Goal: Task Accomplishment & Management: Use online tool/utility

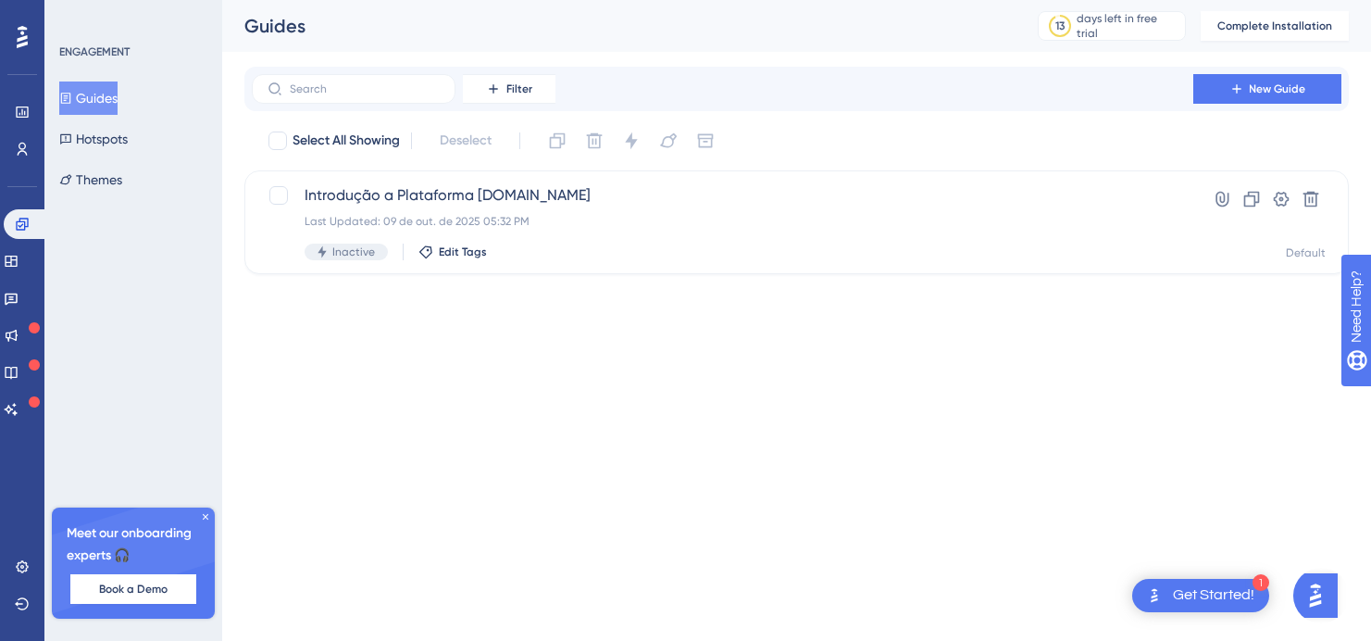
click at [107, 106] on button "Guides" at bounding box center [88, 97] width 58 height 33
click at [1279, 90] on span "New Guide" at bounding box center [1278, 88] width 56 height 15
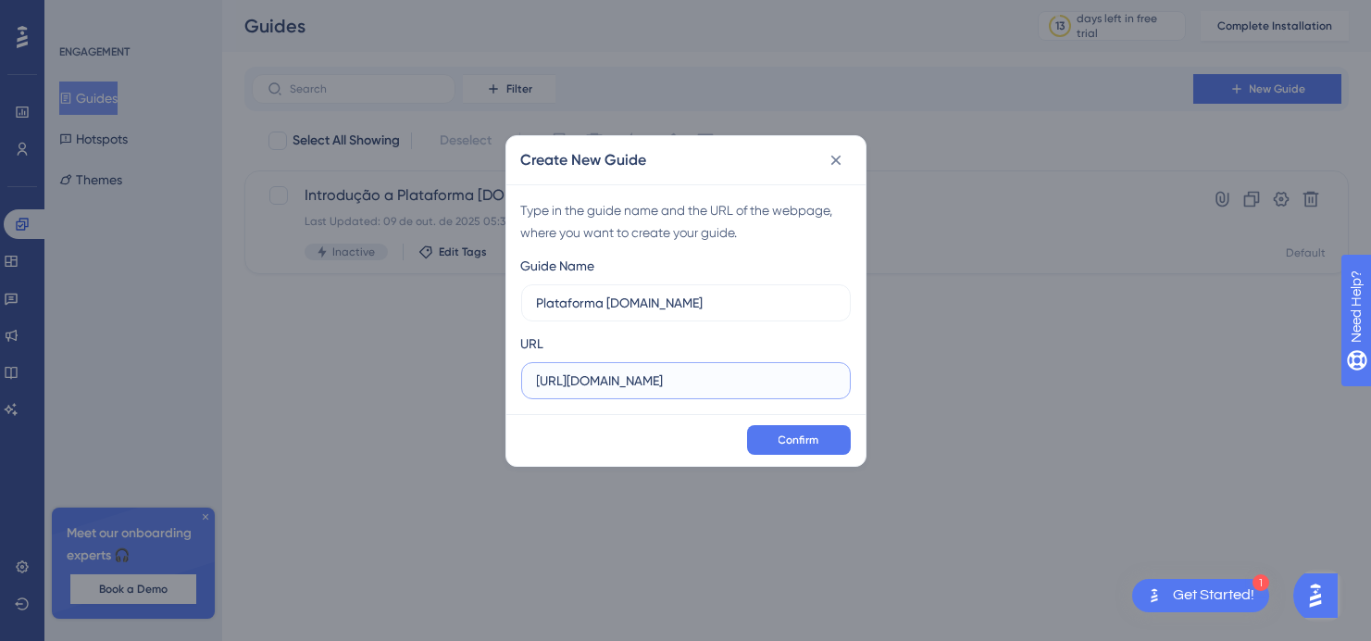
click at [772, 390] on input "[URL][DOMAIN_NAME]" at bounding box center [686, 380] width 298 height 20
click at [551, 310] on input "Plataforma [DOMAIN_NAME]" at bounding box center [686, 302] width 298 height 20
type input "Login Plataforma [DOMAIN_NAME]"
drag, startPoint x: 717, startPoint y: 382, endPoint x: 504, endPoint y: 393, distance: 214.1
click at [504, 393] on div "Create New Guide Type in the guide name and the URL of the webpage, where you w…" at bounding box center [685, 320] width 1371 height 641
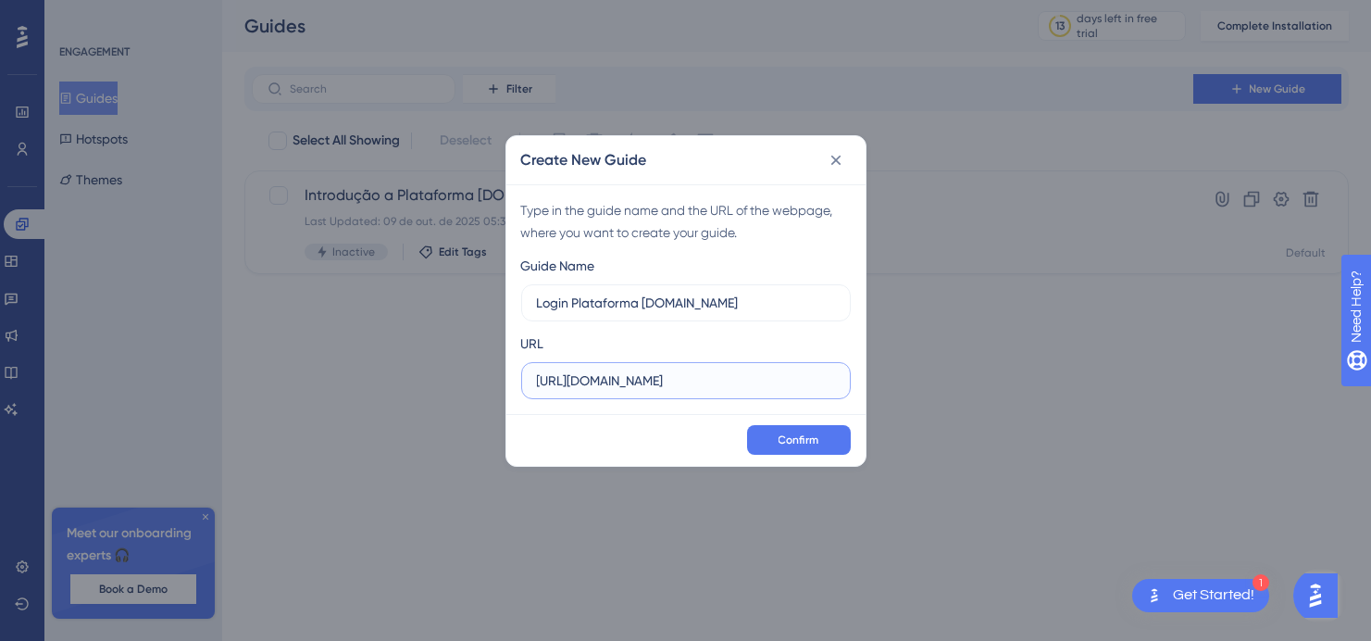
paste input "[DOMAIN_NAME][URL]"
type input "[URL][DOMAIN_NAME]"
click at [812, 436] on span "Confirm" at bounding box center [798, 439] width 41 height 15
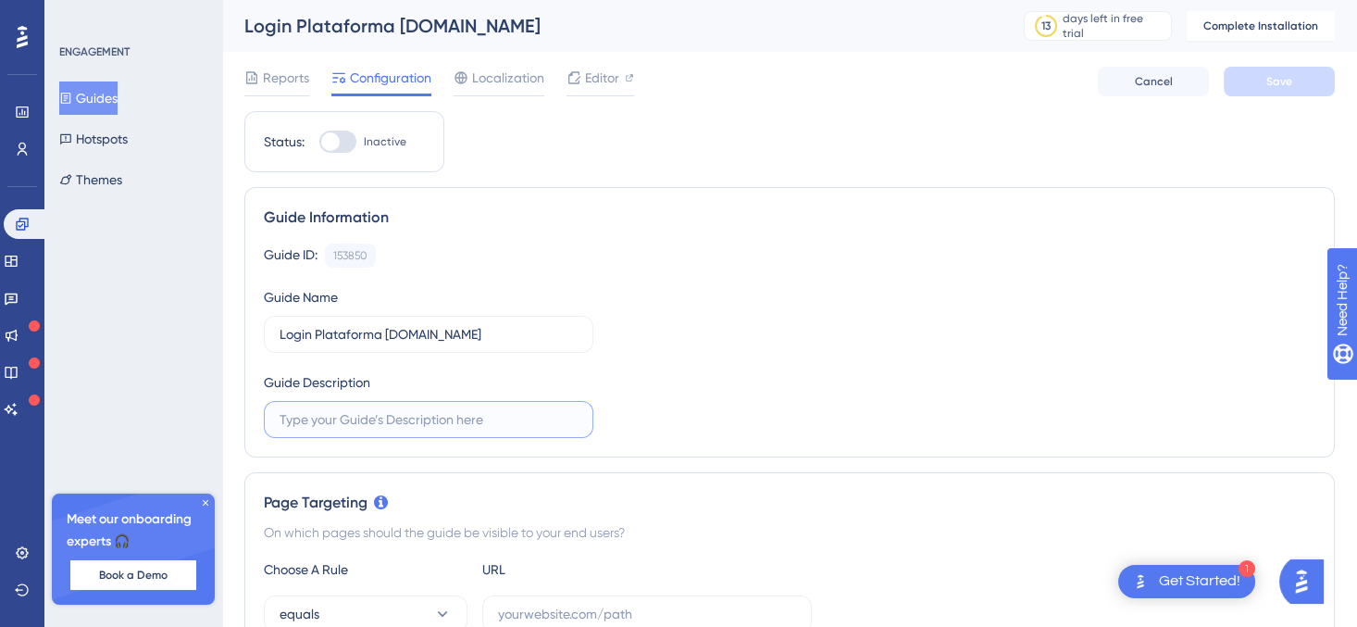
click at [467, 418] on input "text" at bounding box center [429, 419] width 298 height 20
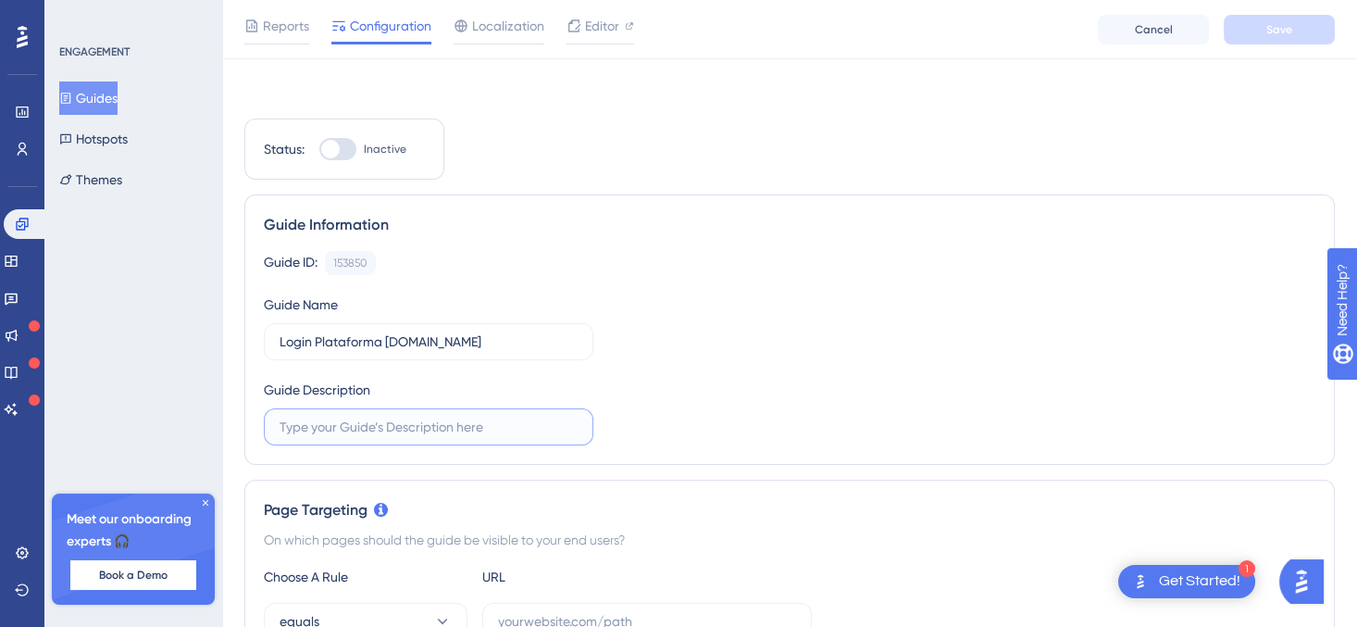
scroll to position [180, 0]
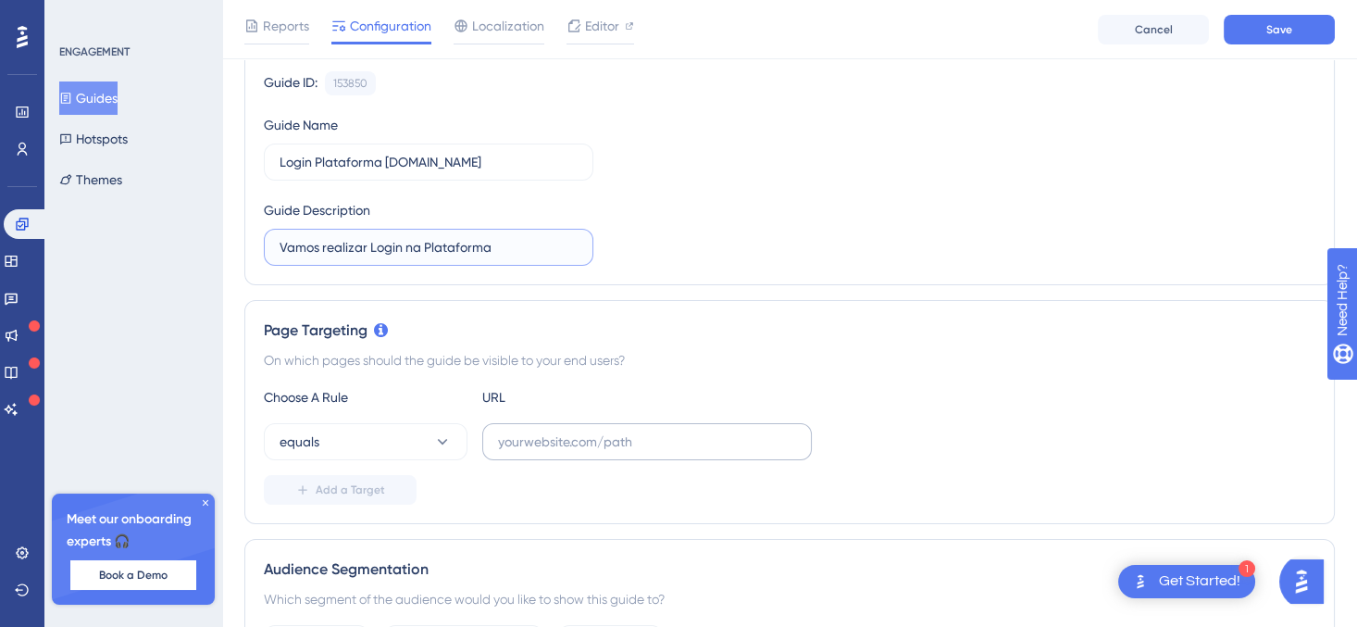
type input "Vamos realizar Login na Plataforma"
click at [537, 435] on input "text" at bounding box center [647, 441] width 298 height 20
paste input "[URL][DOMAIN_NAME][DOMAIN_NAME]"
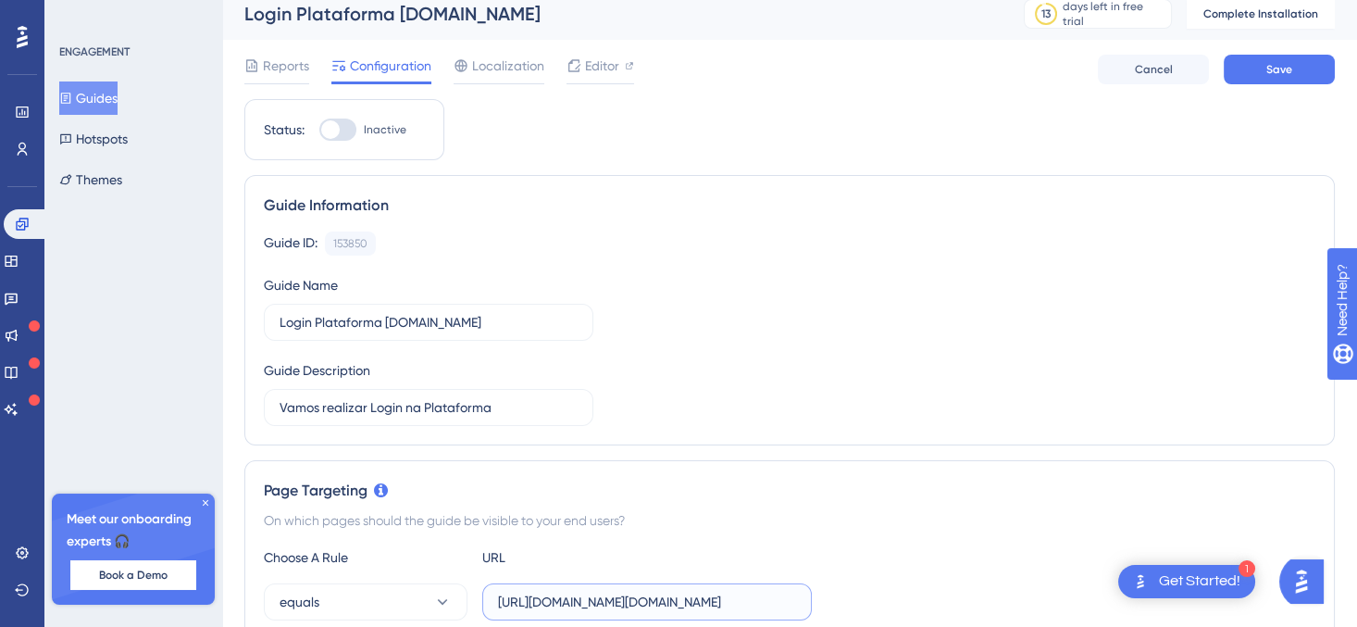
scroll to position [0, 0]
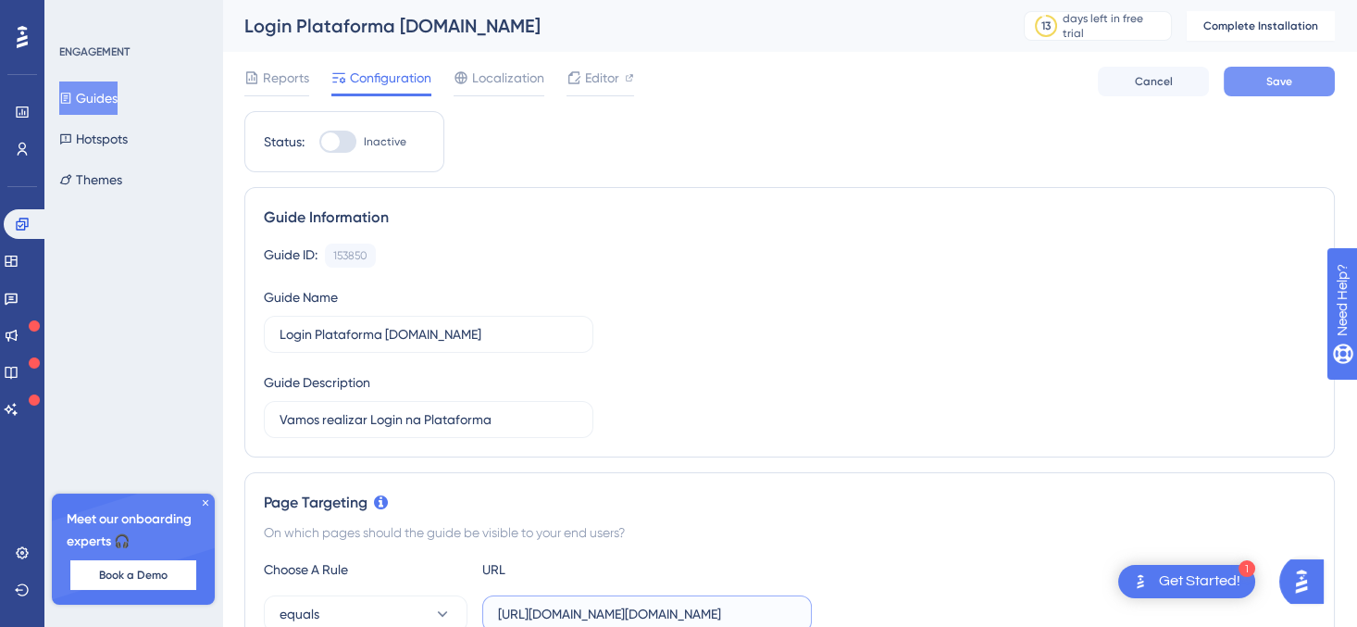
type input "[URL][DOMAIN_NAME][DOMAIN_NAME]"
click at [1275, 75] on span "Save" at bounding box center [1279, 81] width 26 height 15
click at [118, 132] on button "Hotspots" at bounding box center [93, 138] width 68 height 33
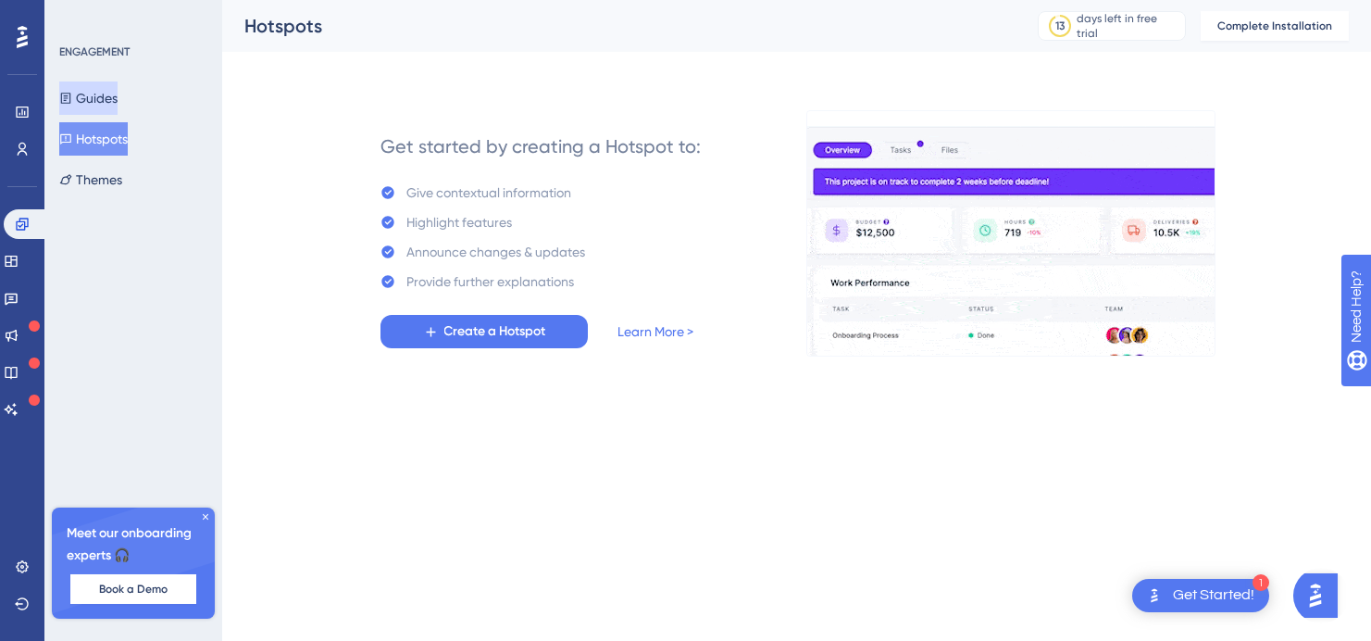
click at [105, 108] on button "Guides" at bounding box center [88, 97] width 58 height 33
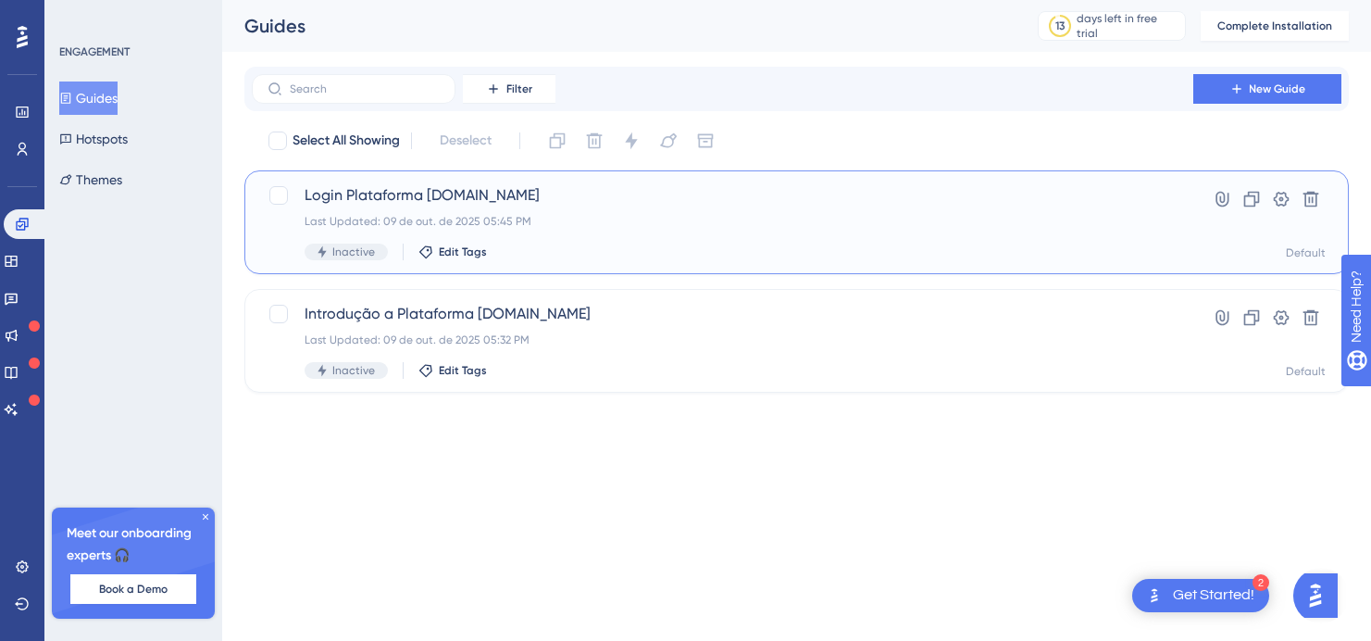
click at [385, 193] on span "Login Plataforma [DOMAIN_NAME]" at bounding box center [723, 195] width 836 height 22
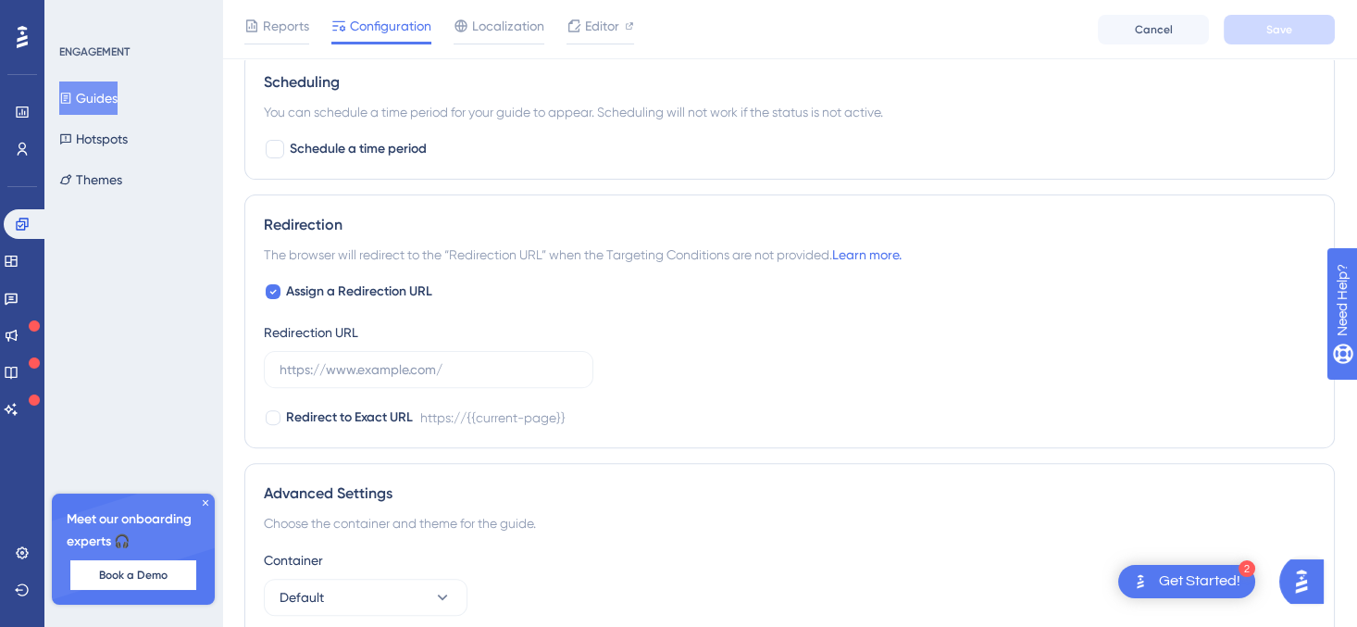
scroll to position [1340, 0]
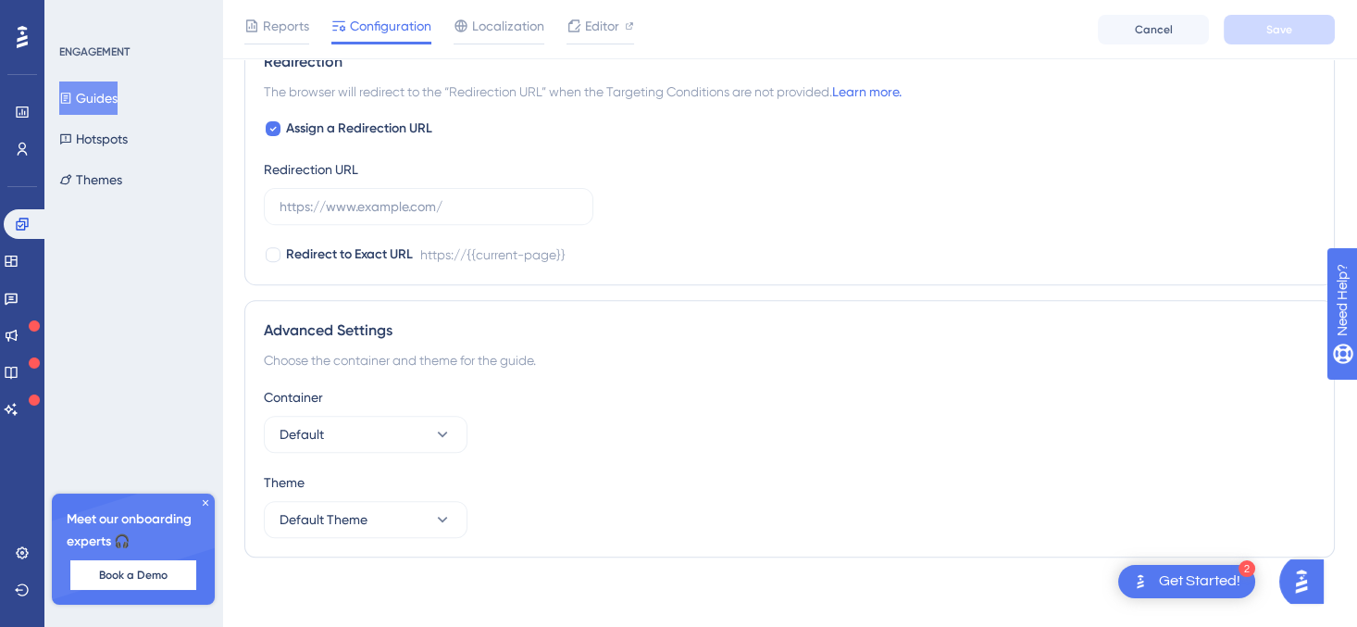
click at [1147, 577] on img "Open Get Started! checklist, remaining modules: 2" at bounding box center [1140, 581] width 22 height 22
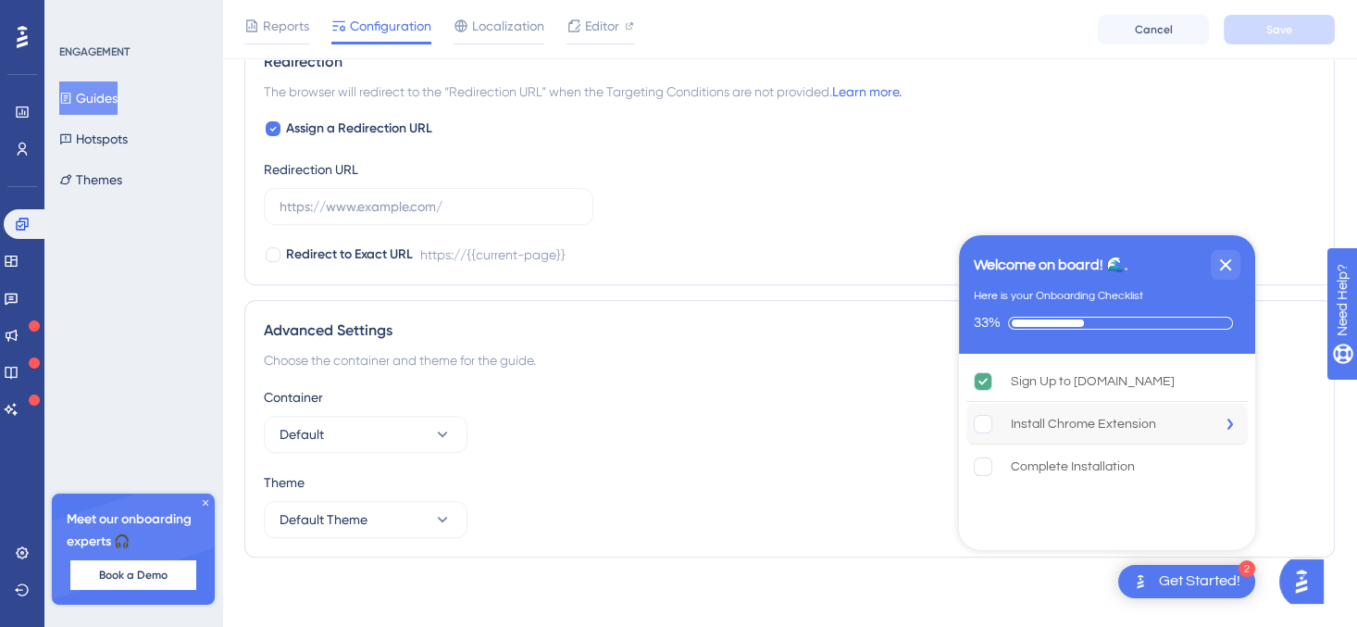
click at [990, 425] on rect "Install Chrome Extension is incomplete." at bounding box center [984, 424] width 18 height 18
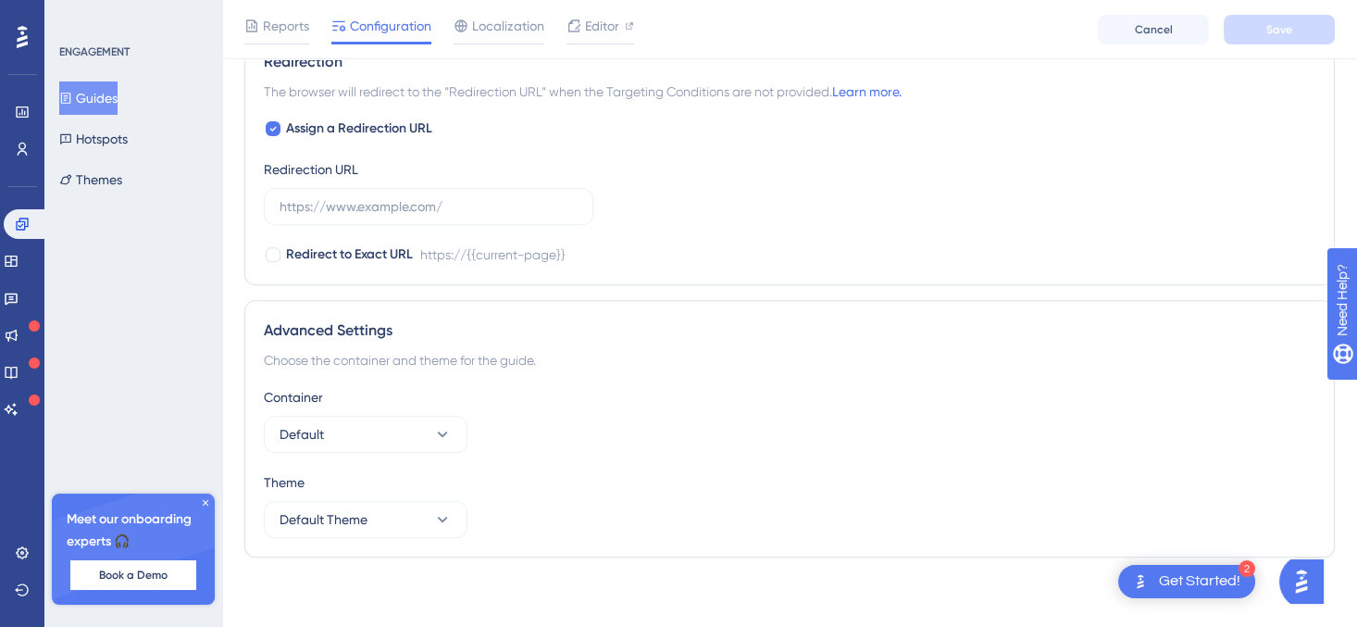
click at [1216, 585] on div "Get Started!" at bounding box center [1199, 581] width 81 height 20
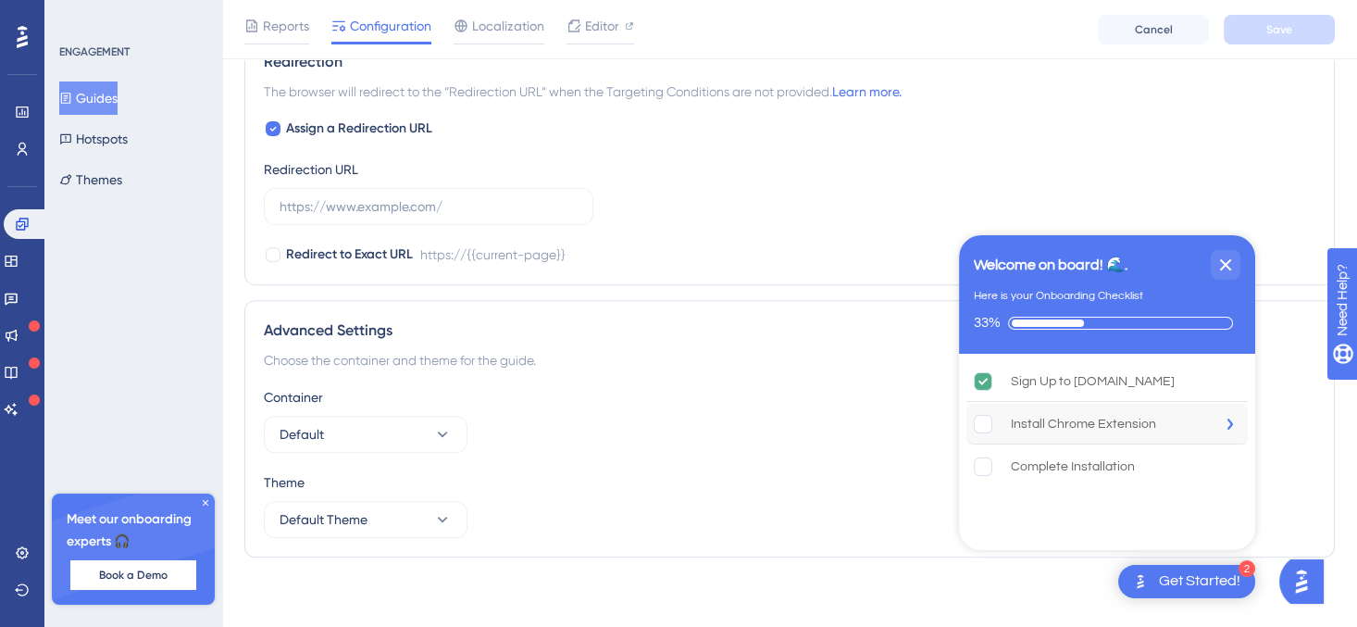
click at [1172, 427] on div "Install Chrome Extension" at bounding box center [1106, 424] width 281 height 41
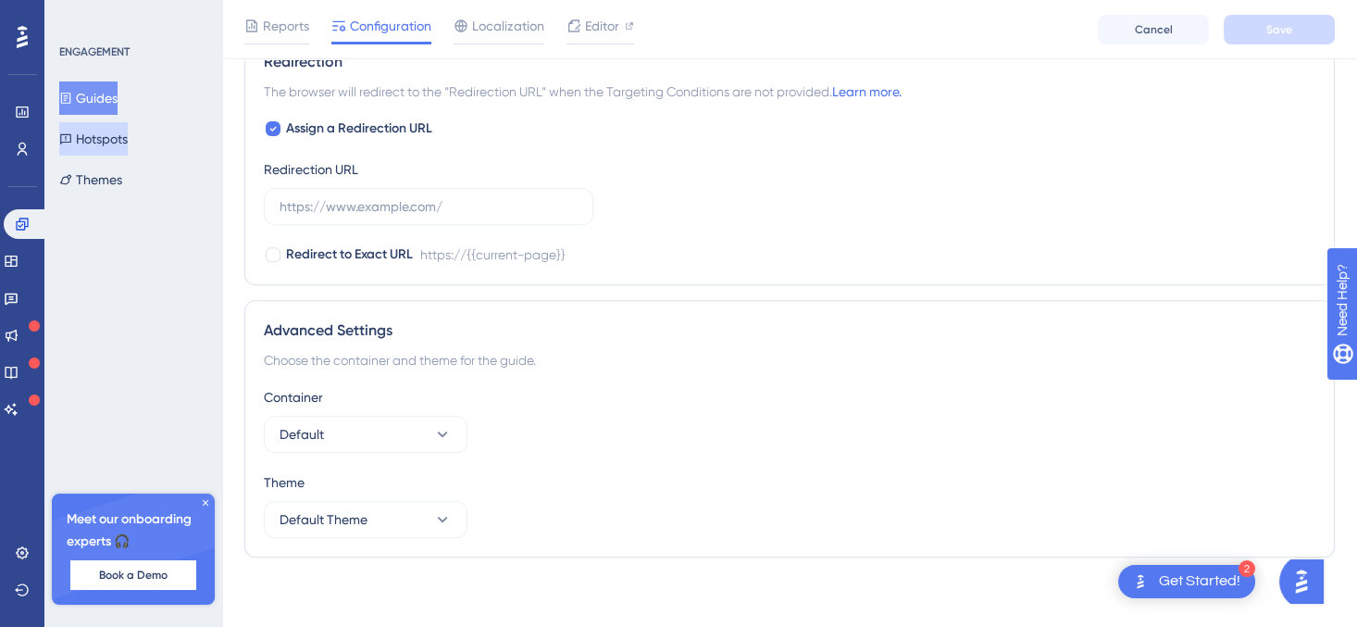
click at [127, 143] on button "Hotspots" at bounding box center [93, 138] width 68 height 33
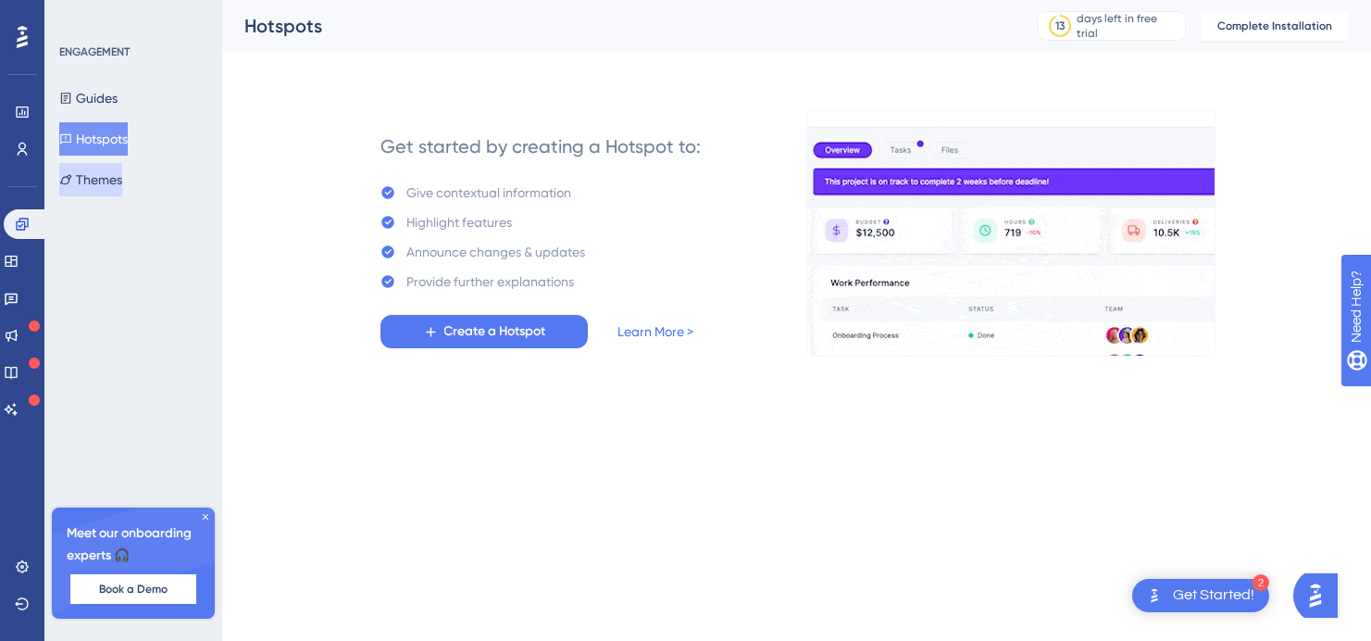
click at [122, 176] on button "Themes" at bounding box center [90, 179] width 63 height 33
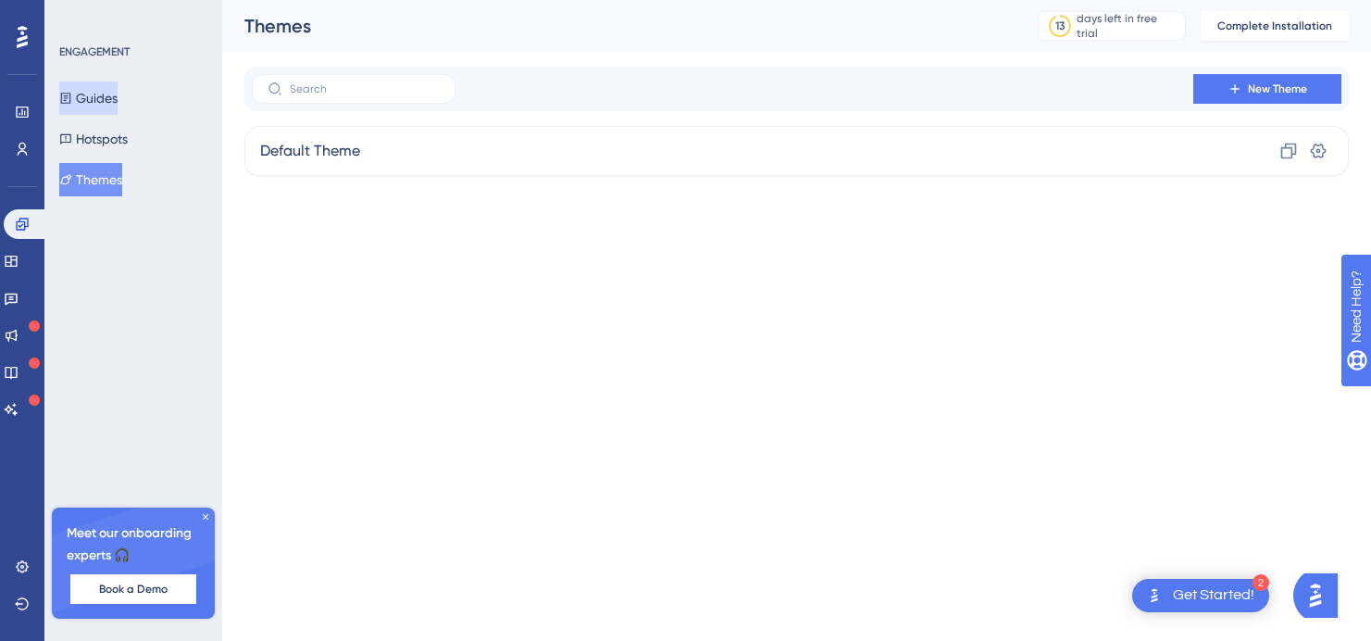
click at [116, 96] on button "Guides" at bounding box center [88, 97] width 58 height 33
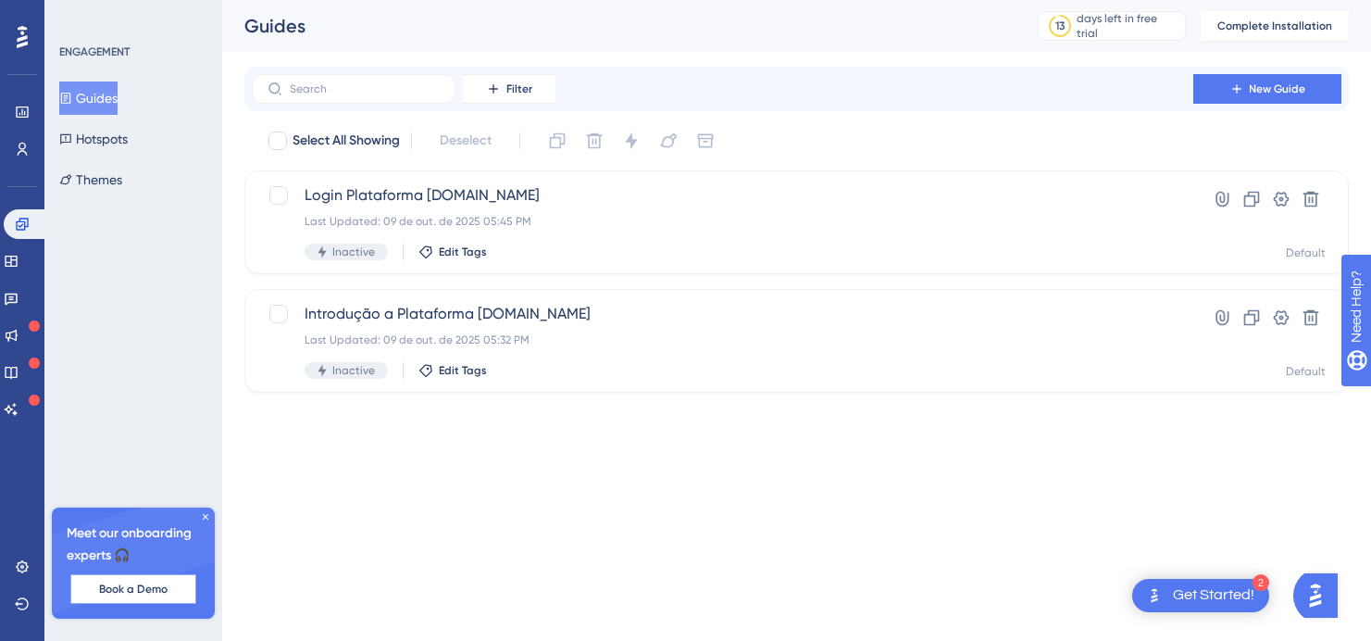
click at [138, 597] on button "Book a Demo" at bounding box center [133, 589] width 126 height 30
click at [288, 203] on div at bounding box center [279, 195] width 22 height 22
checkbox input "true"
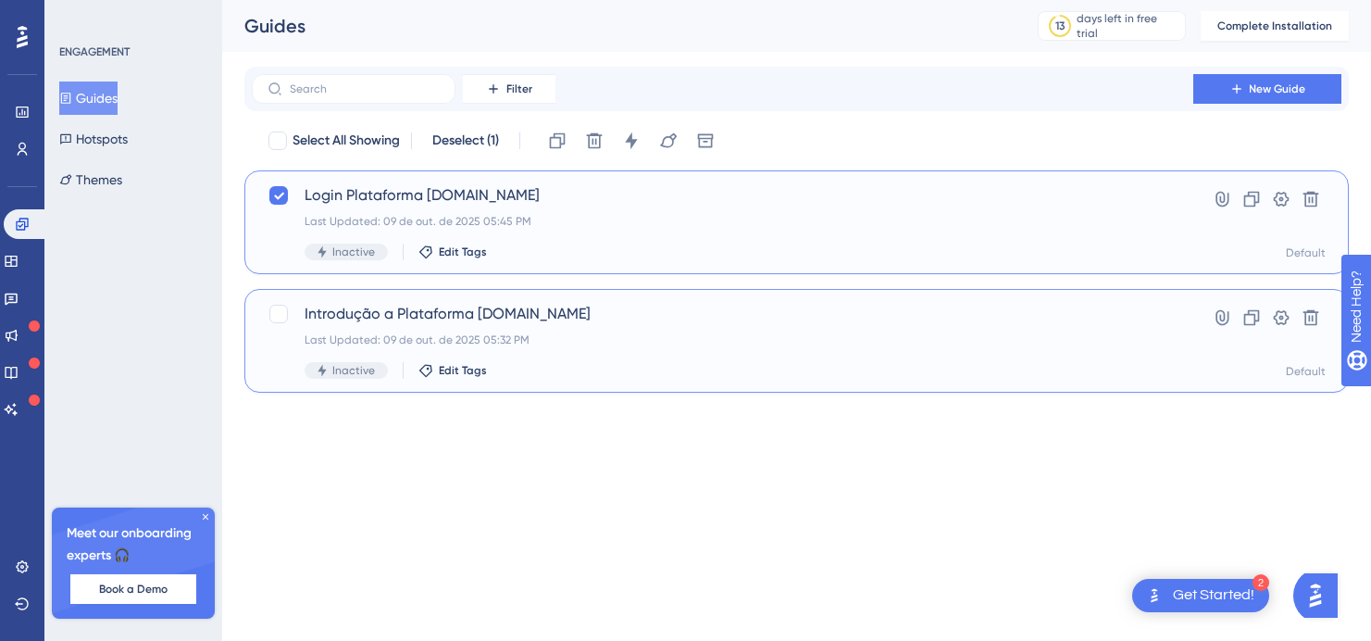
click at [813, 370] on div "Inactive Edit Tags" at bounding box center [723, 370] width 836 height 17
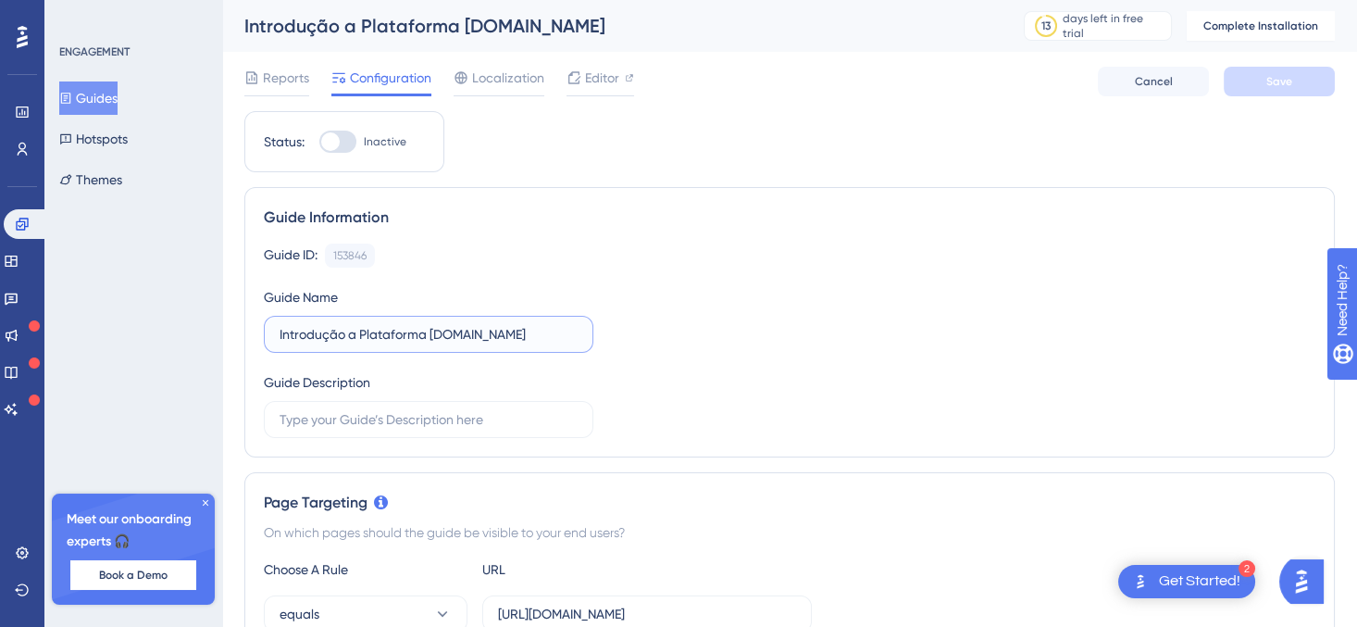
drag, startPoint x: 502, startPoint y: 331, endPoint x: 261, endPoint y: 327, distance: 240.7
click at [261, 327] on div "Guide Information Guide ID: 153846 Copy Guide Name Introdução a Plataforma [DOM…" at bounding box center [789, 322] width 1090 height 270
drag, startPoint x: 355, startPoint y: 416, endPoint x: 439, endPoint y: 404, distance: 84.2
click at [355, 416] on input "text" at bounding box center [429, 419] width 298 height 20
paste input "Introdução a Plataforma [DOMAIN_NAME]"
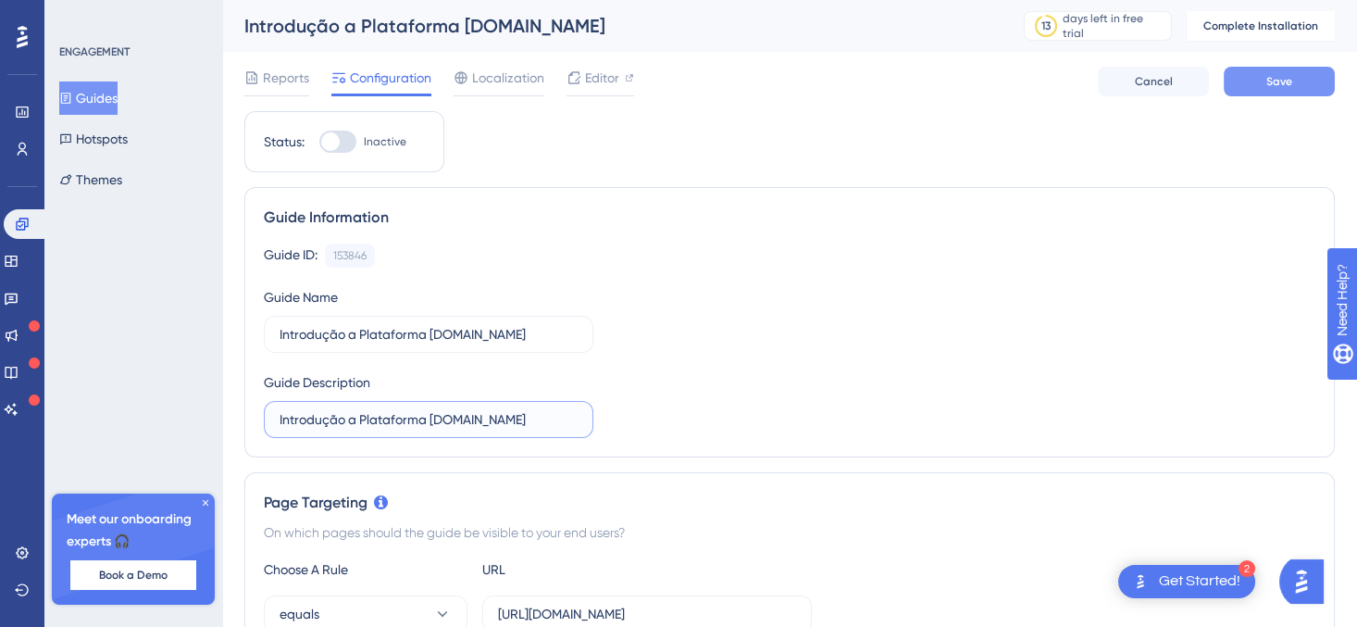
type input "Introdução a Plataforma [DOMAIN_NAME]"
click at [1289, 86] on span "Save" at bounding box center [1279, 81] width 26 height 15
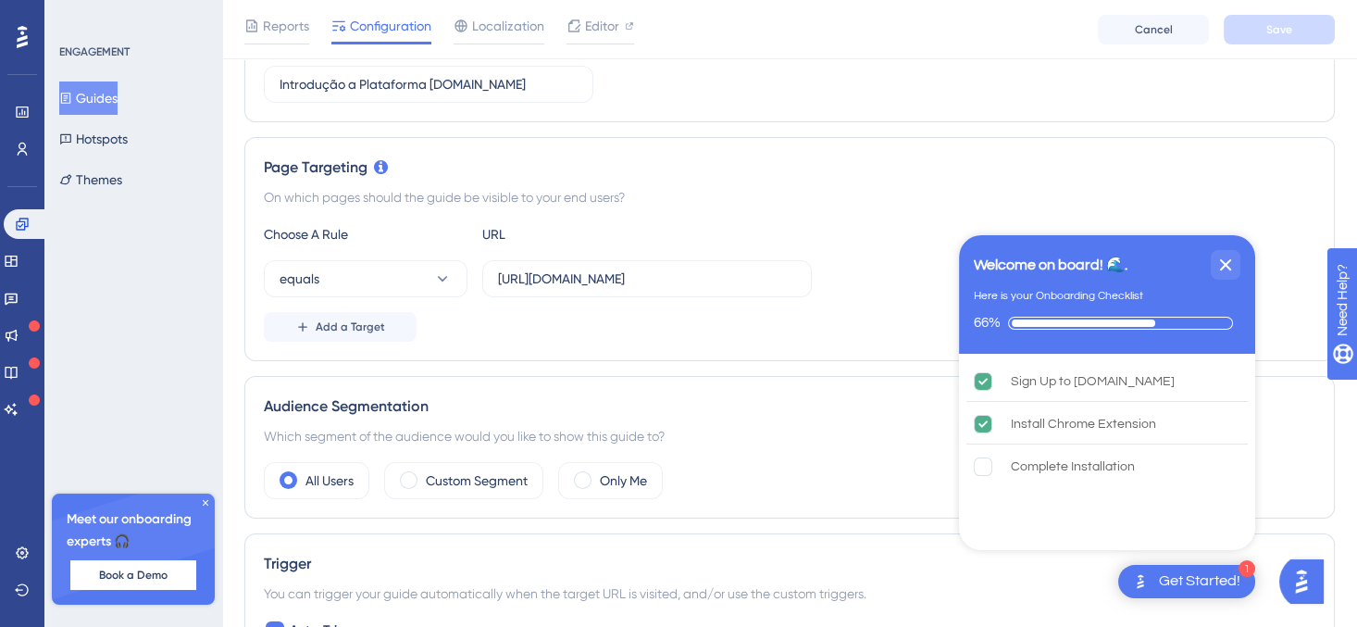
scroll to position [339, 0]
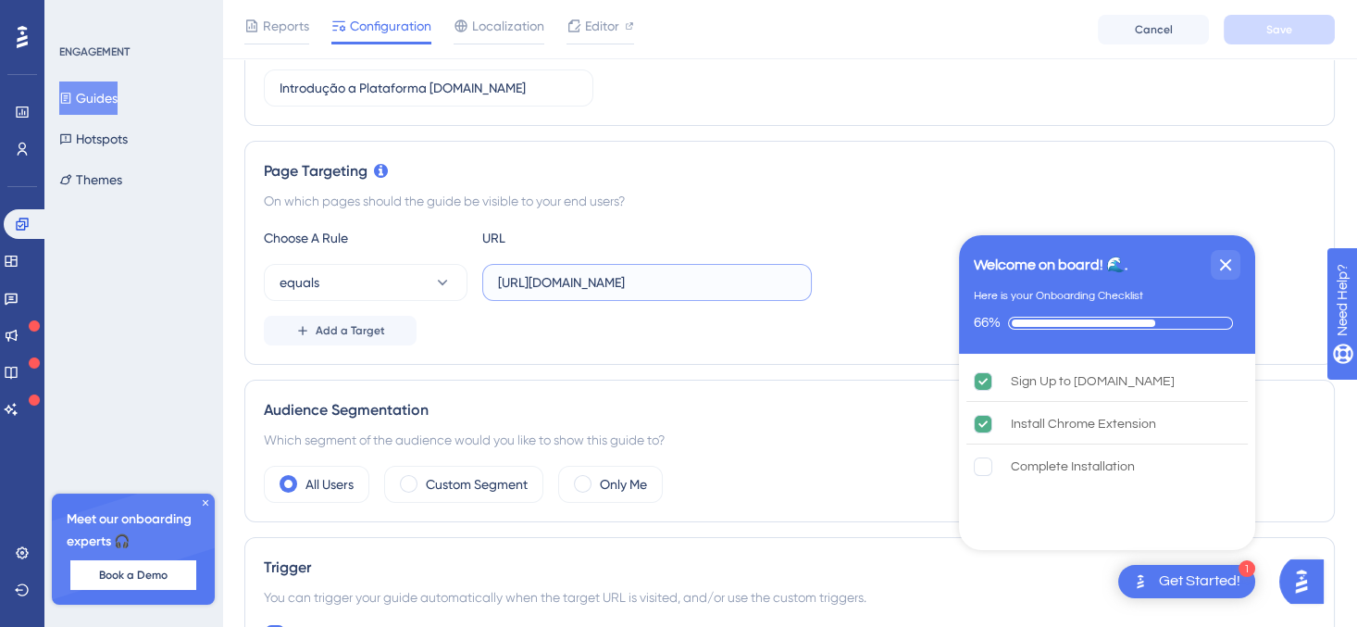
drag, startPoint x: 757, startPoint y: 282, endPoint x: 520, endPoint y: 292, distance: 237.1
click at [435, 303] on div "Choose A Rule URL equals [URL][DOMAIN_NAME] Add a Target" at bounding box center [789, 286] width 1051 height 118
paste input "[DOMAIN_NAME][URL]"
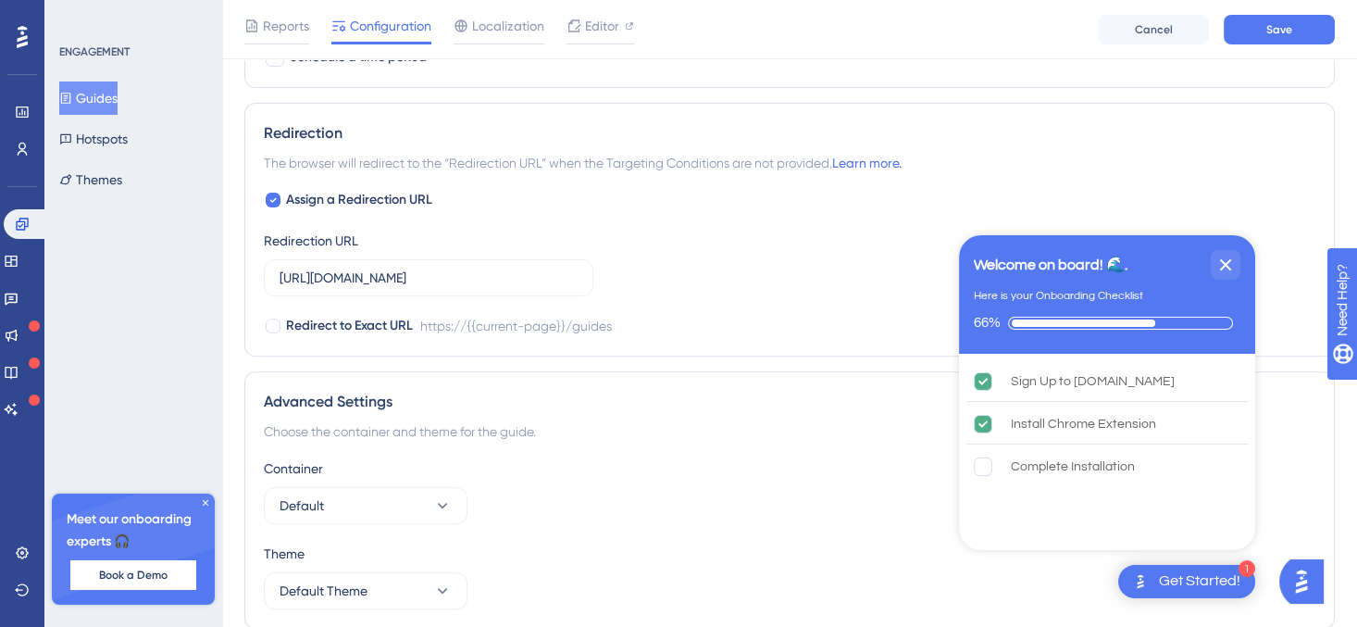
scroll to position [1340, 0]
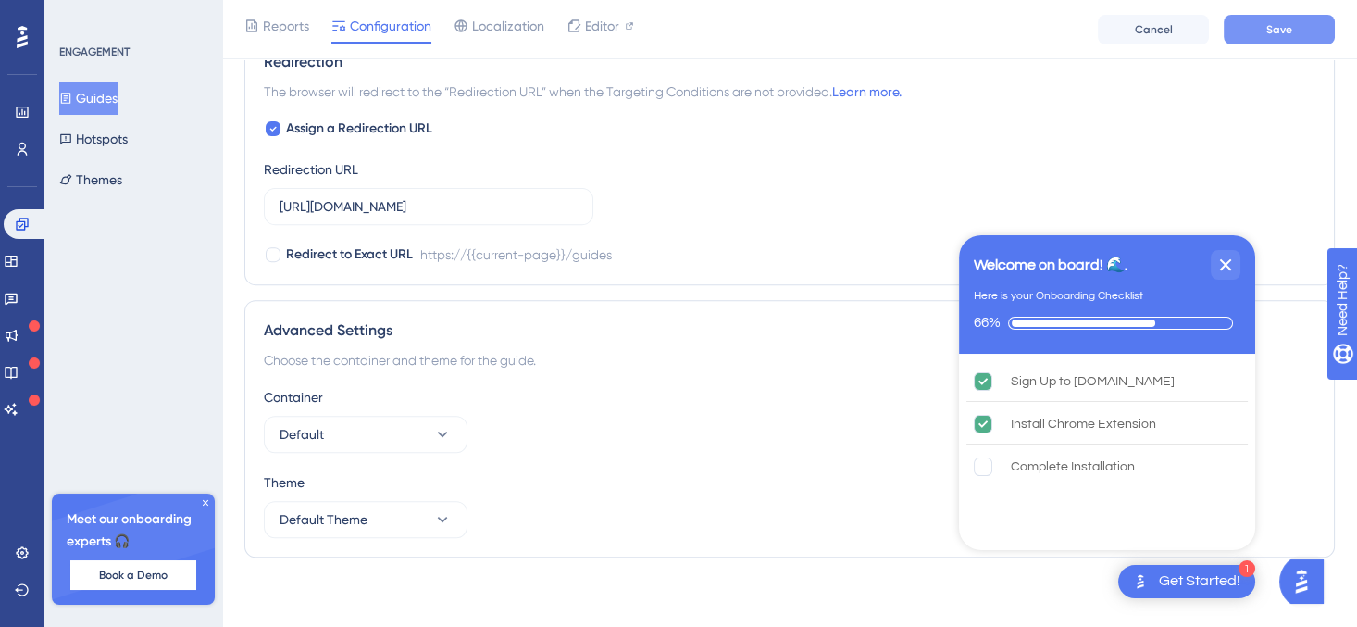
type input "[URL][DOMAIN_NAME]"
click at [1255, 38] on button "Save" at bounding box center [1279, 30] width 111 height 30
click at [992, 468] on div "Complete Installation is incomplete." at bounding box center [992, 466] width 37 height 19
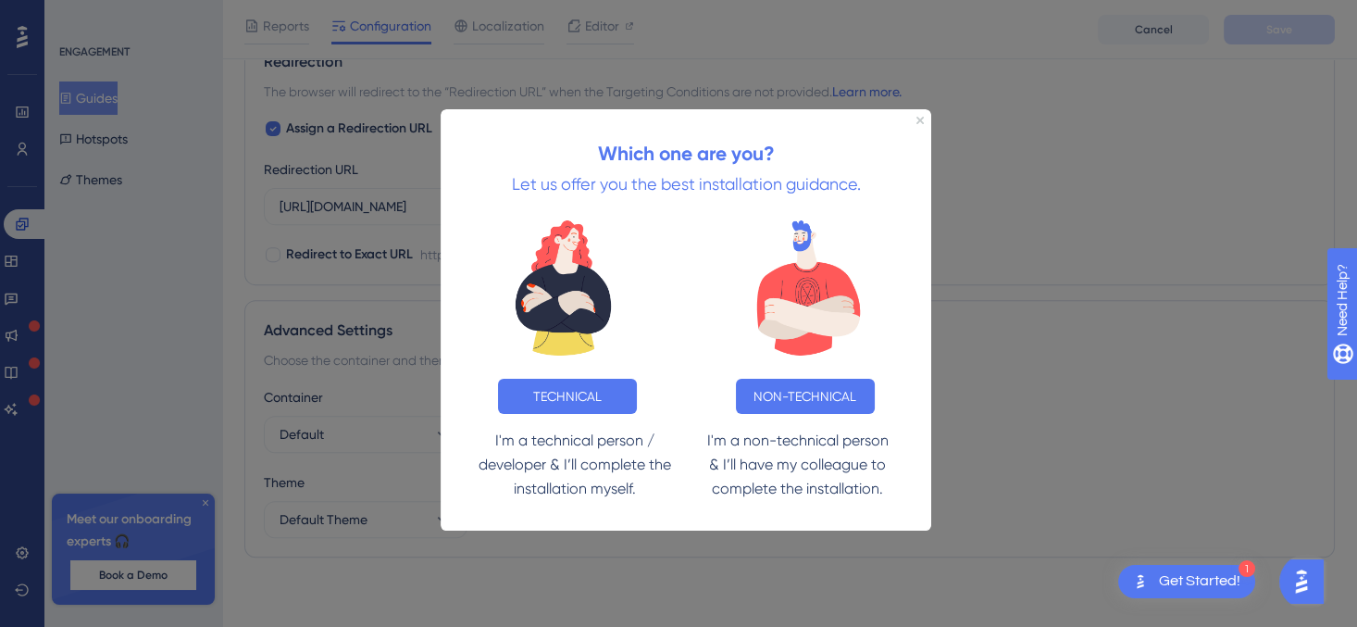
scroll to position [0, 0]
click at [758, 385] on button "NON-TECHNICAL" at bounding box center [804, 396] width 139 height 35
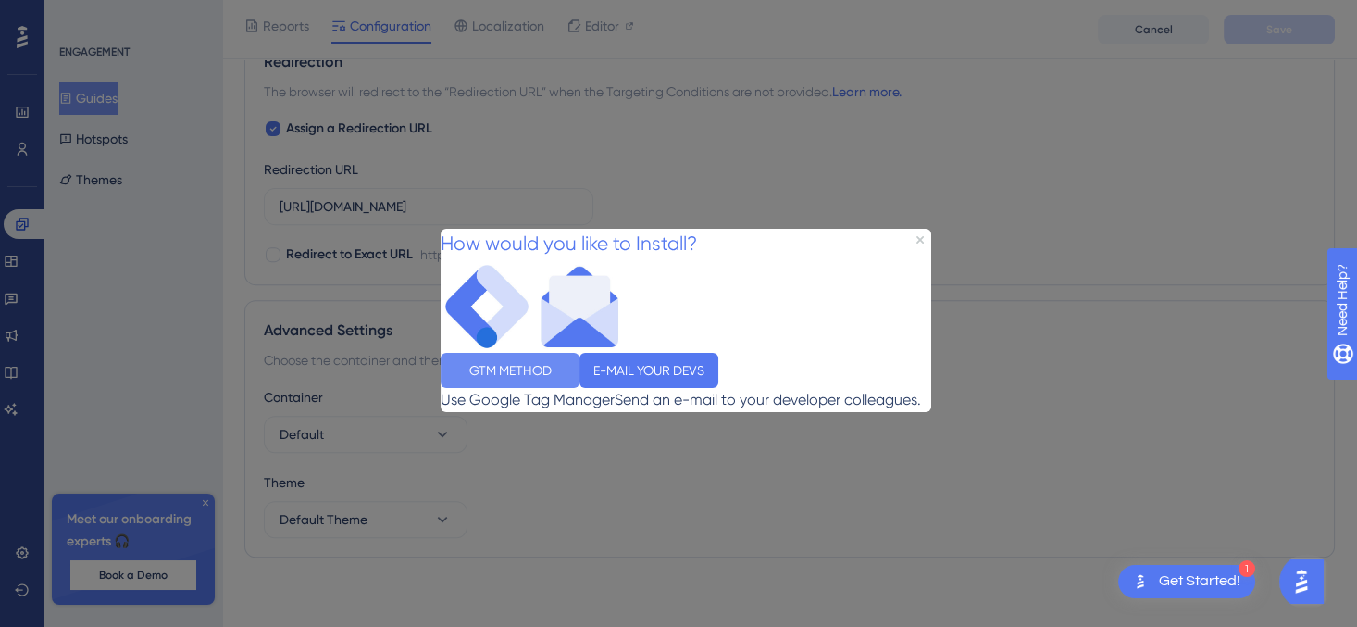
click at [529, 372] on button "GTM METHOD" at bounding box center [509, 370] width 139 height 35
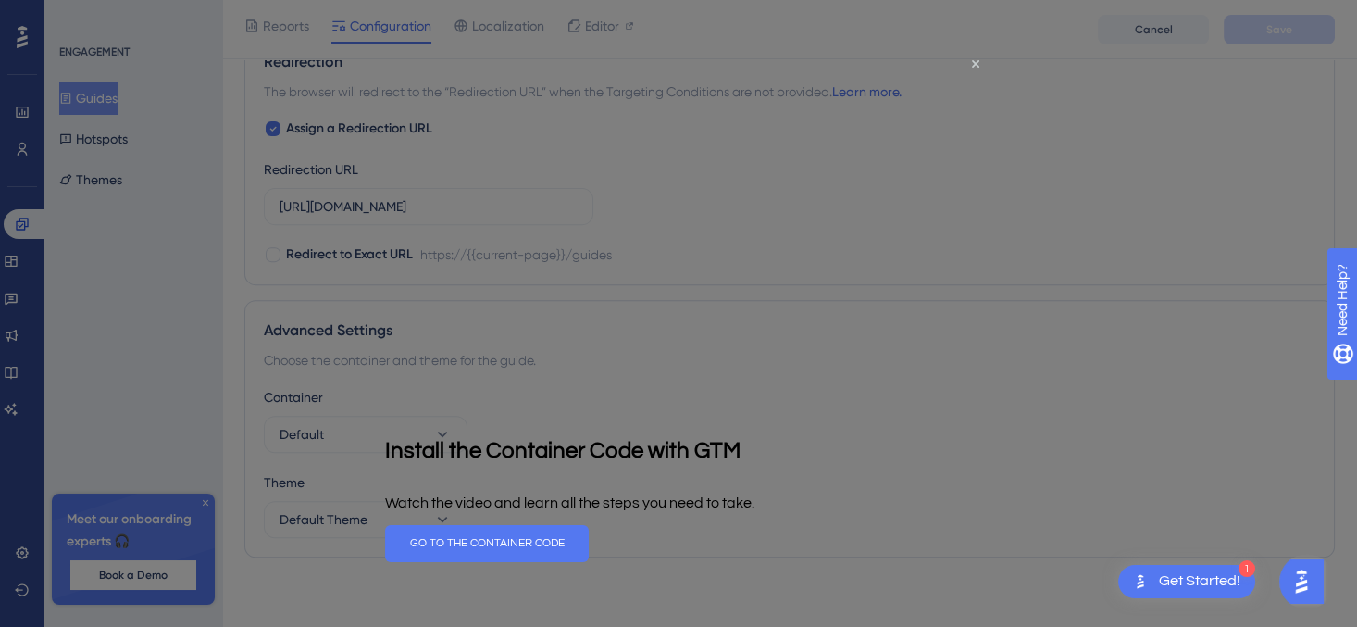
click at [753, 495] on p "Watch the video and learn all the steps you need to take." at bounding box center [568, 502] width 369 height 15
